Goal: Transaction & Acquisition: Download file/media

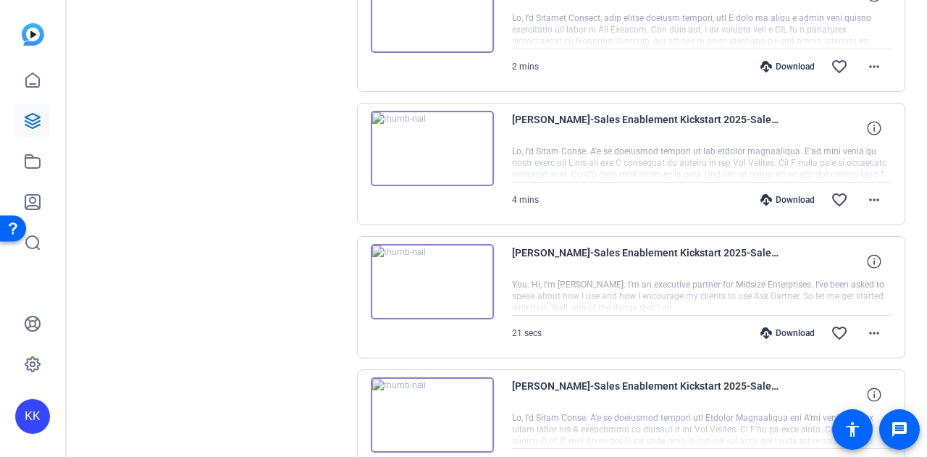
scroll to position [652, 0]
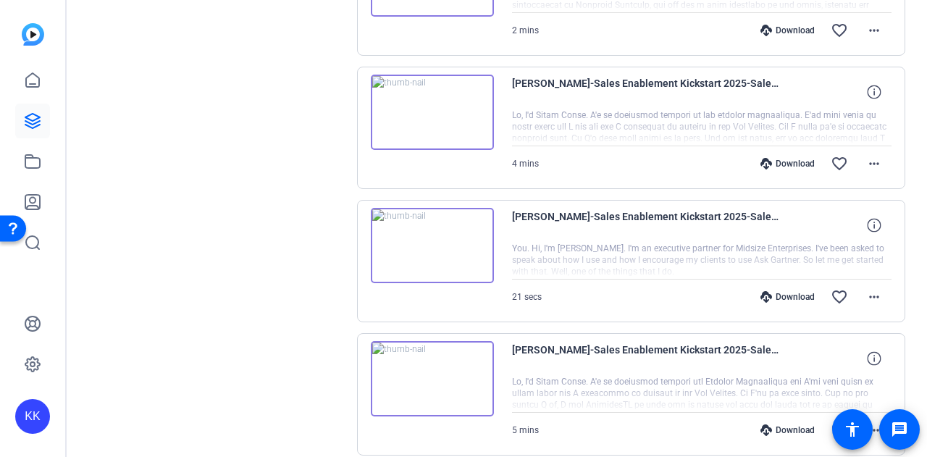
click at [434, 115] on img at bounding box center [432, 112] width 123 height 75
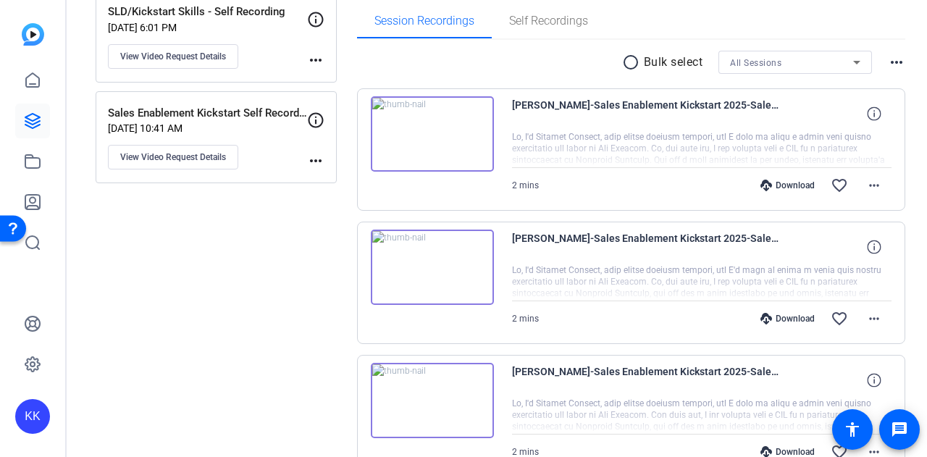
scroll to position [217, 0]
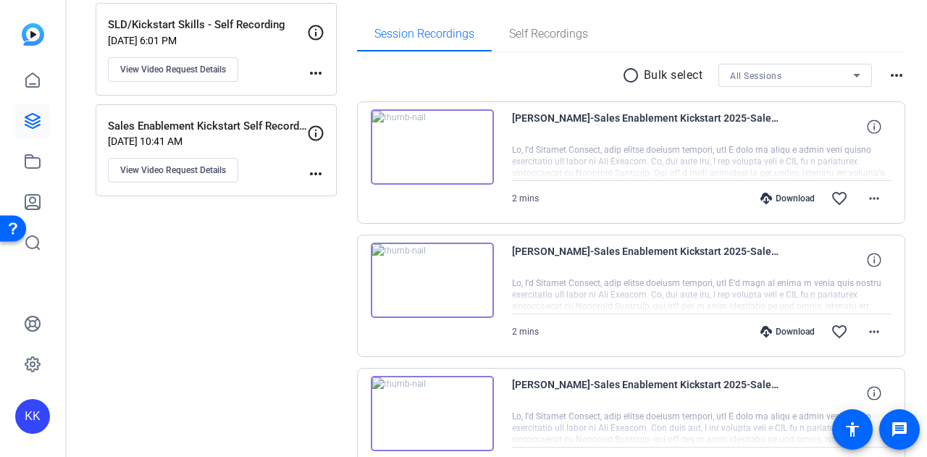
click at [440, 148] on img at bounding box center [432, 146] width 123 height 75
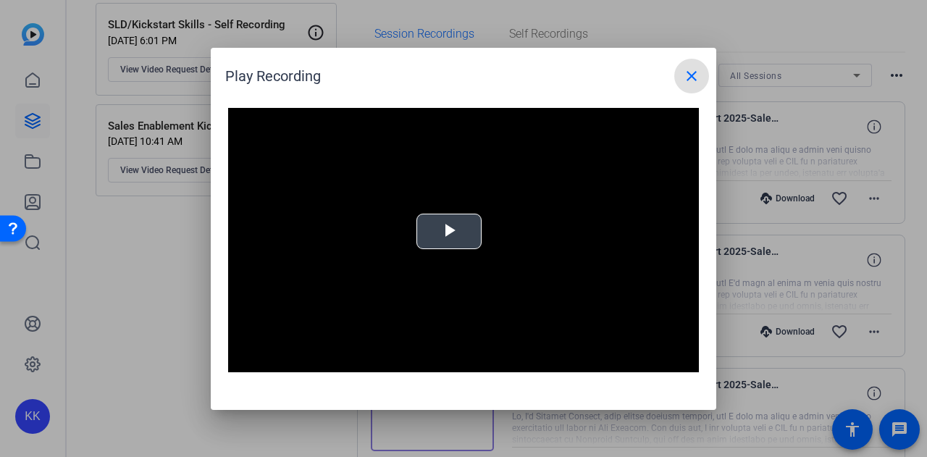
click at [449, 231] on span "Video Player" at bounding box center [449, 231] width 0 height 0
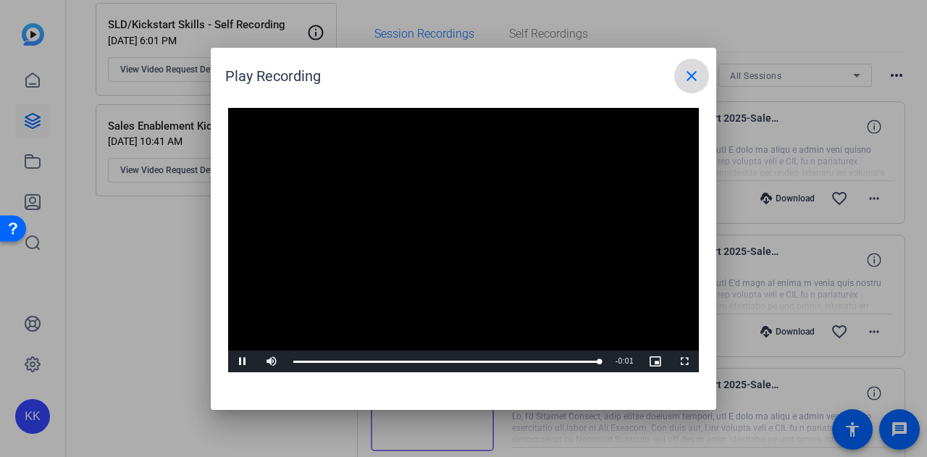
click at [687, 73] on mat-icon "close" at bounding box center [691, 75] width 17 height 17
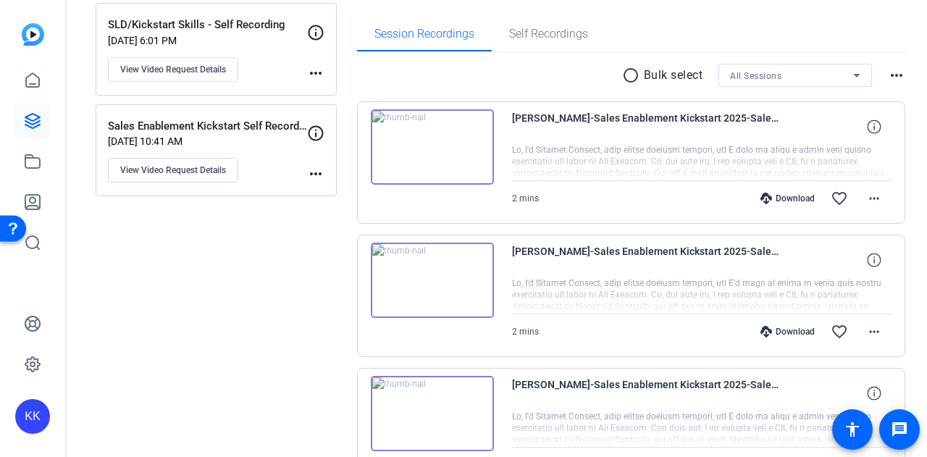
click at [793, 191] on div "Download favorite_border more_horiz" at bounding box center [759, 198] width 266 height 35
click at [782, 201] on div "Download" at bounding box center [787, 199] width 69 height 12
